Goal: Task Accomplishment & Management: Manage account settings

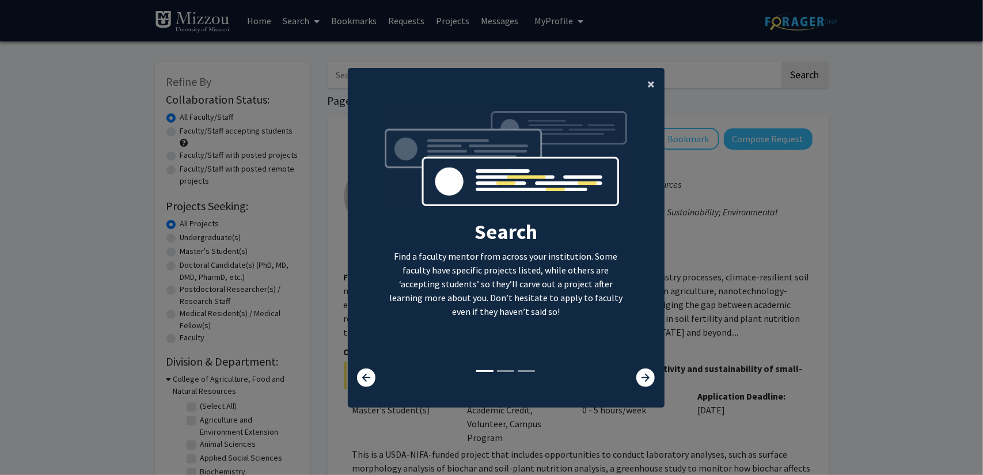
click at [650, 88] on span "×" at bounding box center [651, 84] width 7 height 18
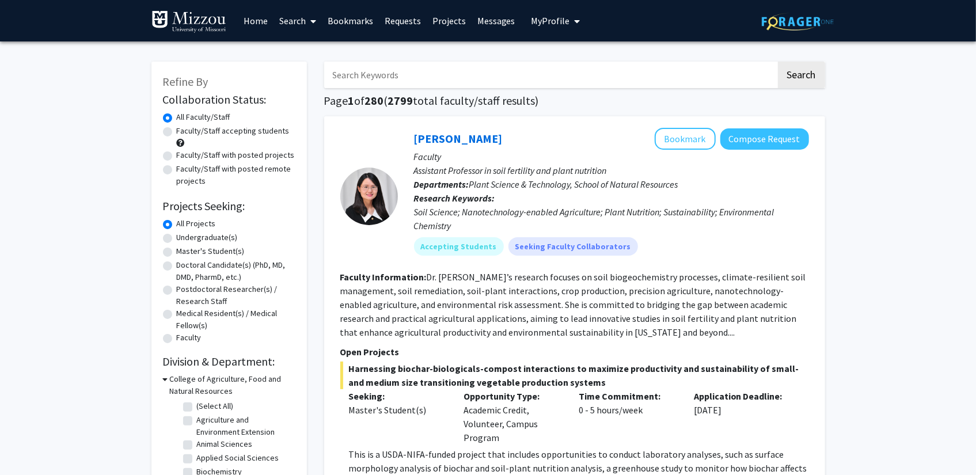
click at [552, 35] on button "My Profile" at bounding box center [556, 20] width 56 height 41
click at [549, 61] on img at bounding box center [550, 58] width 23 height 23
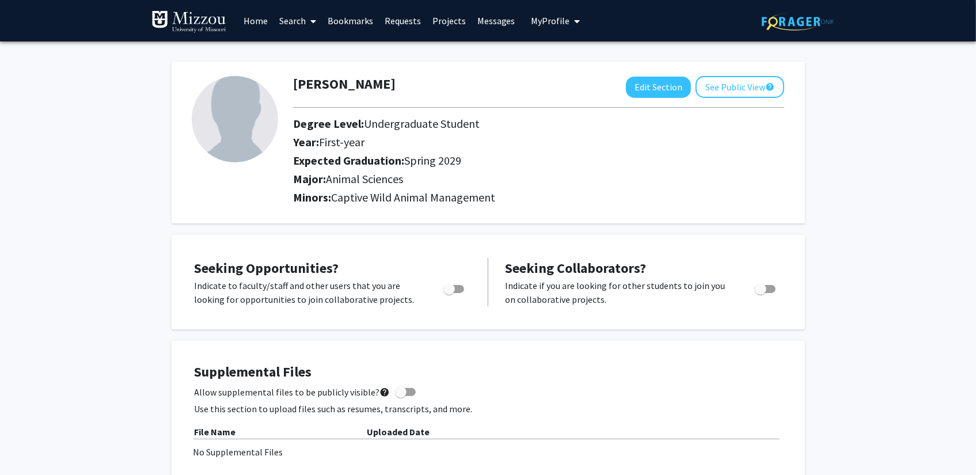
click at [455, 289] on span "Toggle" at bounding box center [453, 289] width 21 height 8
click at [449, 293] on input "Are you actively seeking opportunities?" at bounding box center [448, 293] width 1 height 1
checkbox input "true"
click at [250, 23] on link "Home" at bounding box center [256, 21] width 36 height 40
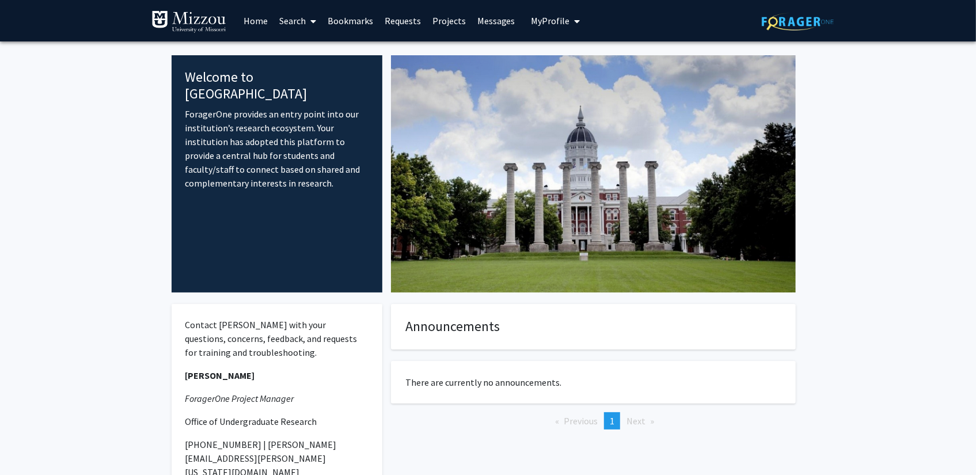
click at [300, 17] on link "Search" at bounding box center [297, 21] width 48 height 40
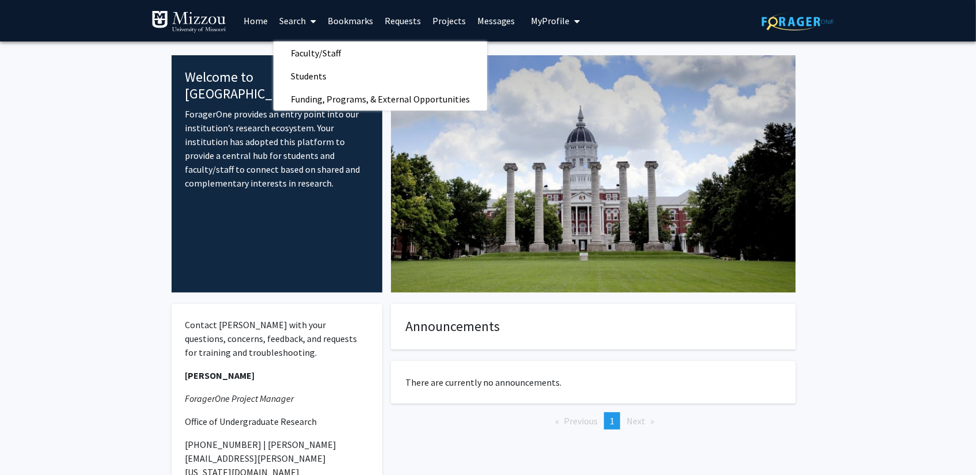
click at [433, 13] on link "Projects" at bounding box center [449, 21] width 45 height 40
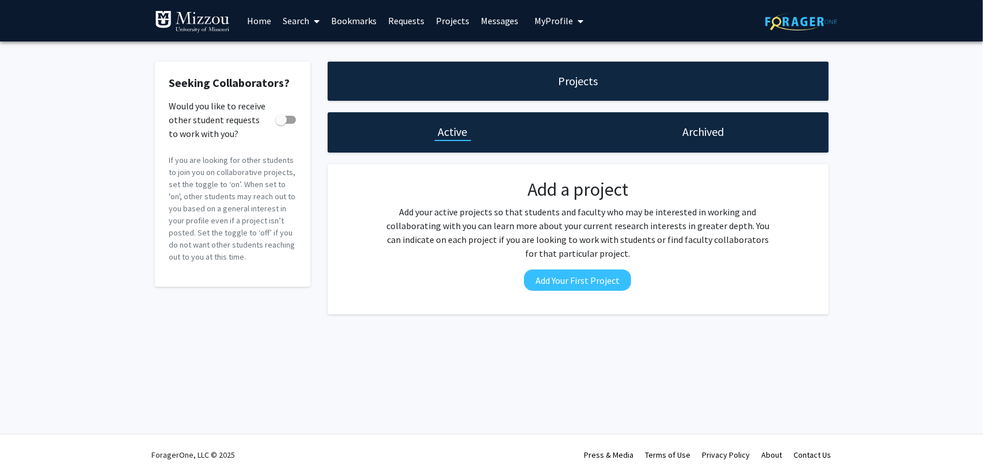
click at [310, 13] on span at bounding box center [314, 21] width 10 height 40
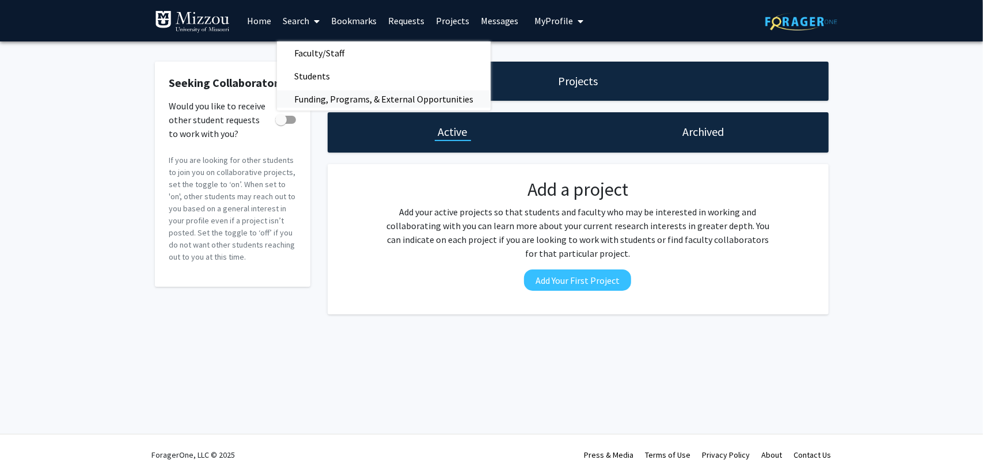
click at [299, 97] on span "Funding, Programs, & External Opportunities" at bounding box center [384, 98] width 214 height 23
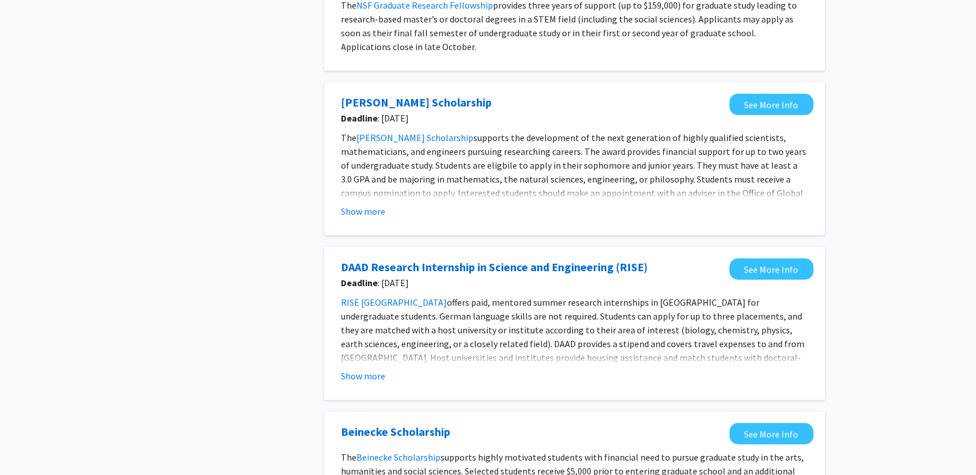
scroll to position [477, 0]
